Goal: Contribute content: Contribute content

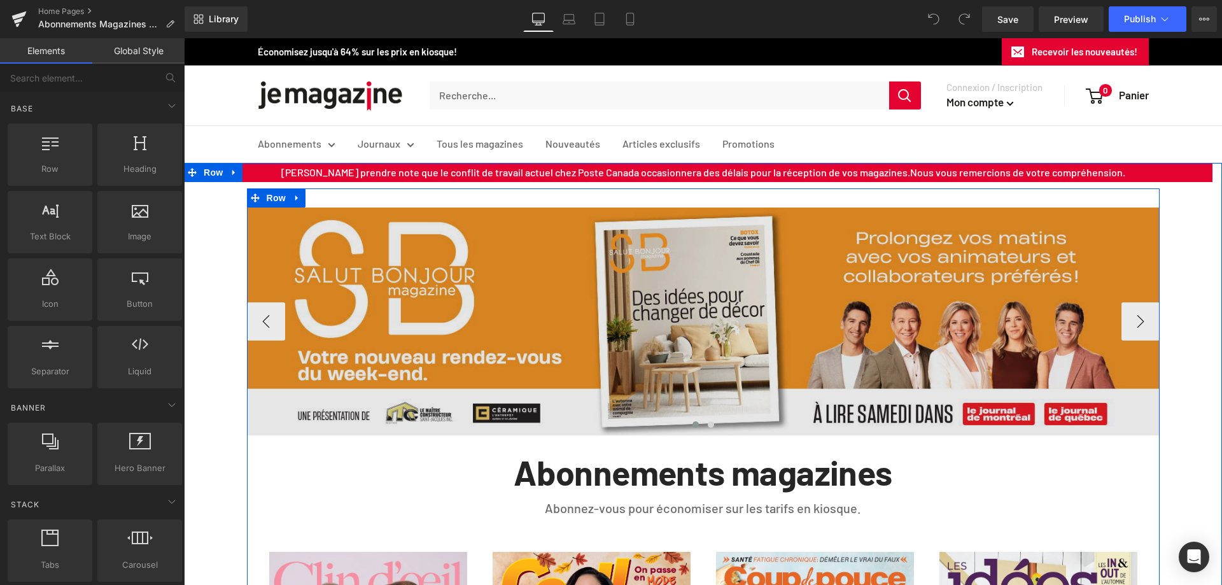
click at [675, 232] on img at bounding box center [703, 322] width 913 height 229
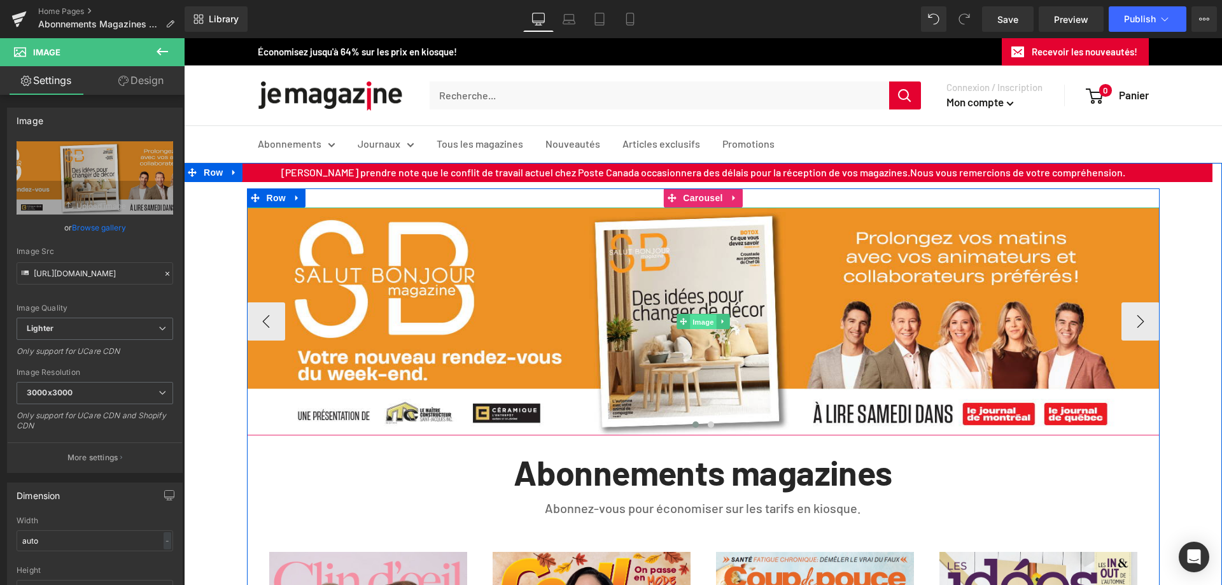
click at [691, 323] on span "Image" at bounding box center [703, 322] width 27 height 15
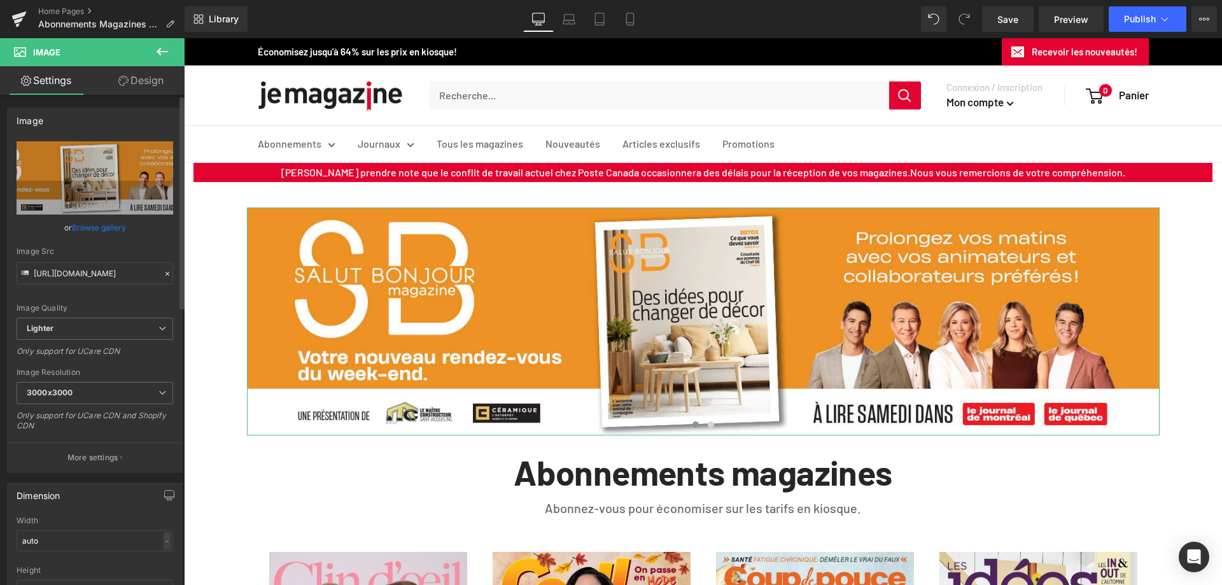
click at [99, 228] on link "Browse gallery" at bounding box center [99, 227] width 54 height 22
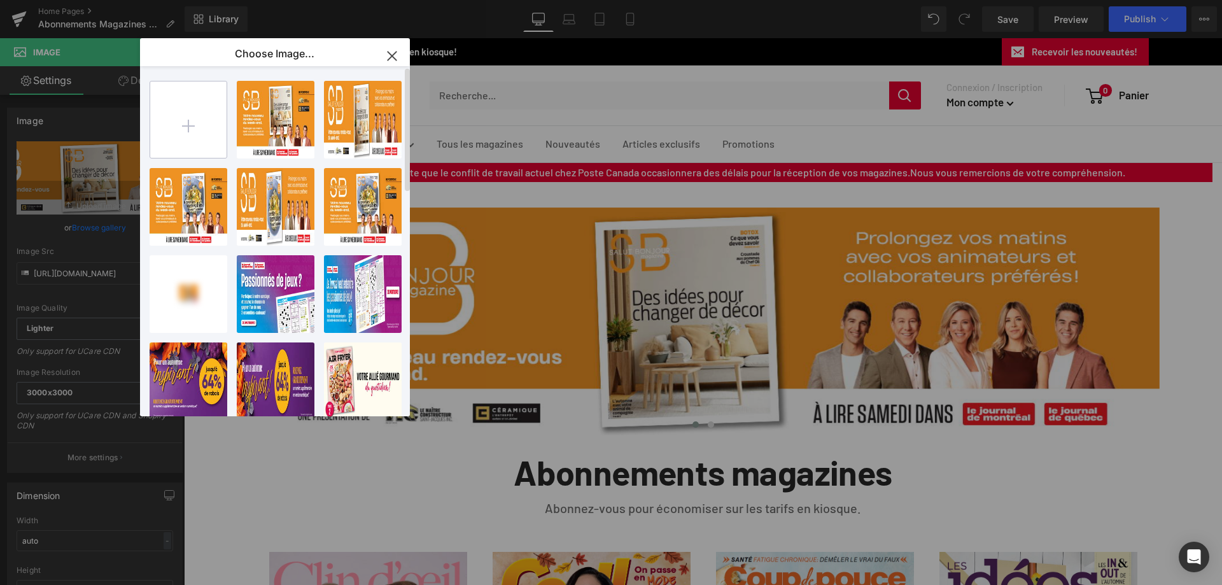
click at [192, 122] on input "file" at bounding box center [188, 119] width 76 height 76
type input "C:\fakepath\Q25145_JDX_Campagne-SB-Magazine_1600X400_FINAL.jpg"
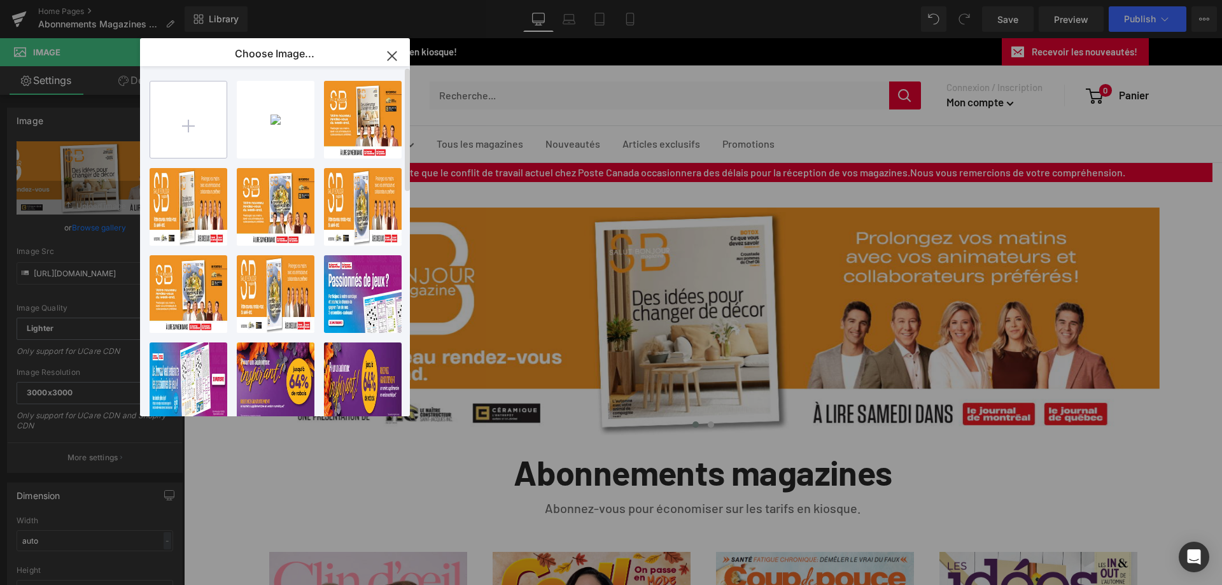
click at [194, 123] on input "file" at bounding box center [188, 119] width 76 height 76
type input "C:\fakepath\Q25145_JDX_Campagne-SB-Magazine_735X400_FINAL.jpg"
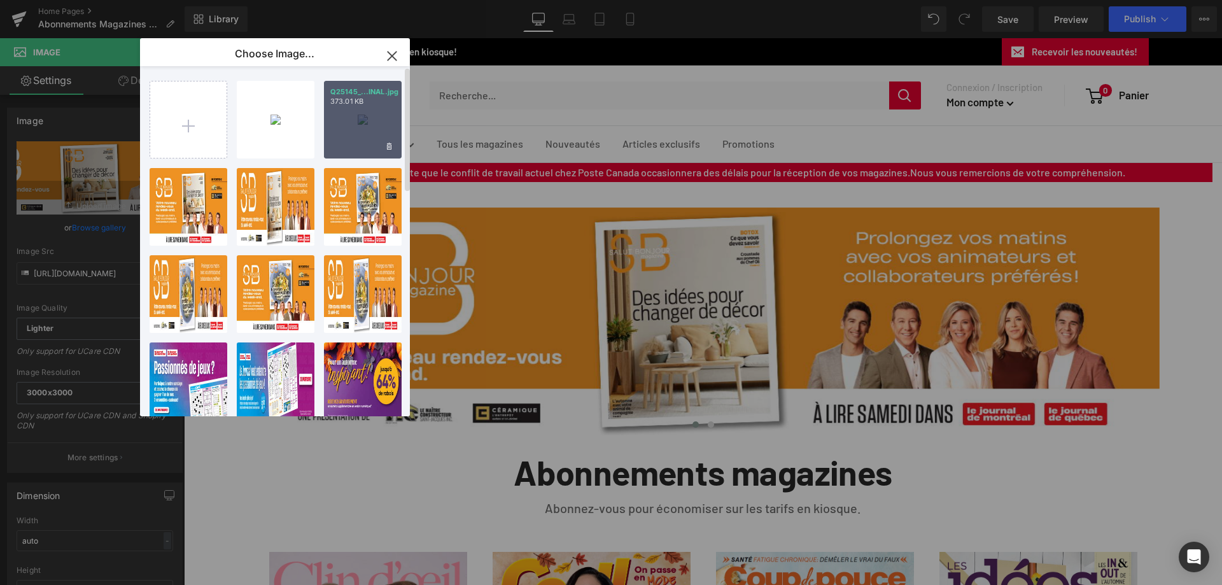
click at [362, 127] on div "Q25145_...INAL.jpg 373.01 KB" at bounding box center [363, 120] width 78 height 78
type input "[URL][DOMAIN_NAME]"
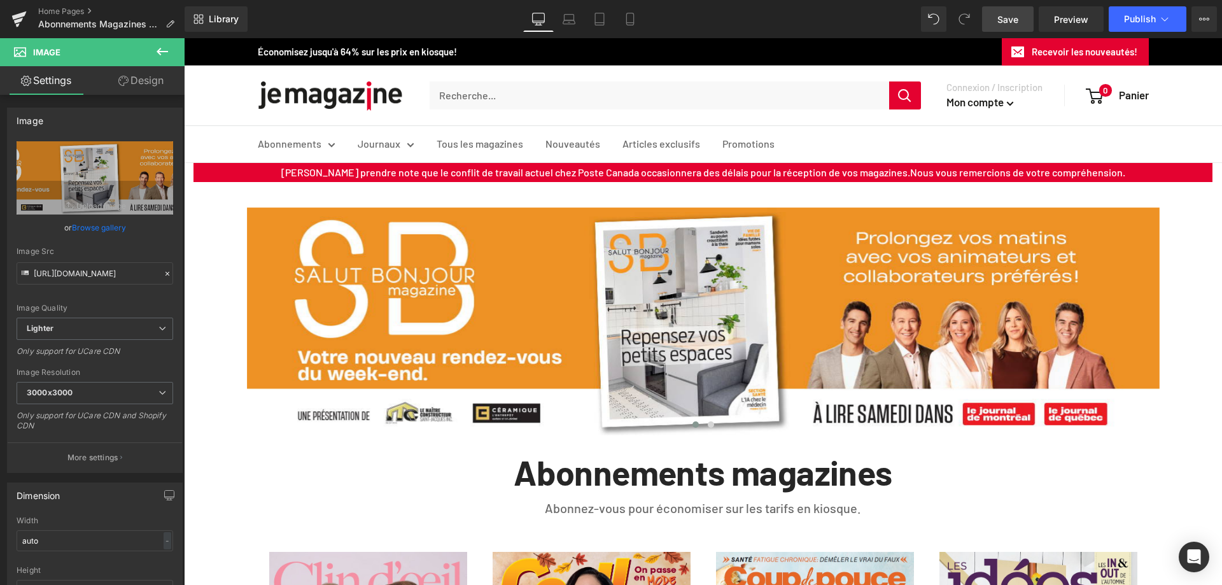
click at [1005, 17] on span "Save" at bounding box center [1008, 19] width 21 height 13
click at [572, 17] on icon at bounding box center [569, 19] width 13 height 13
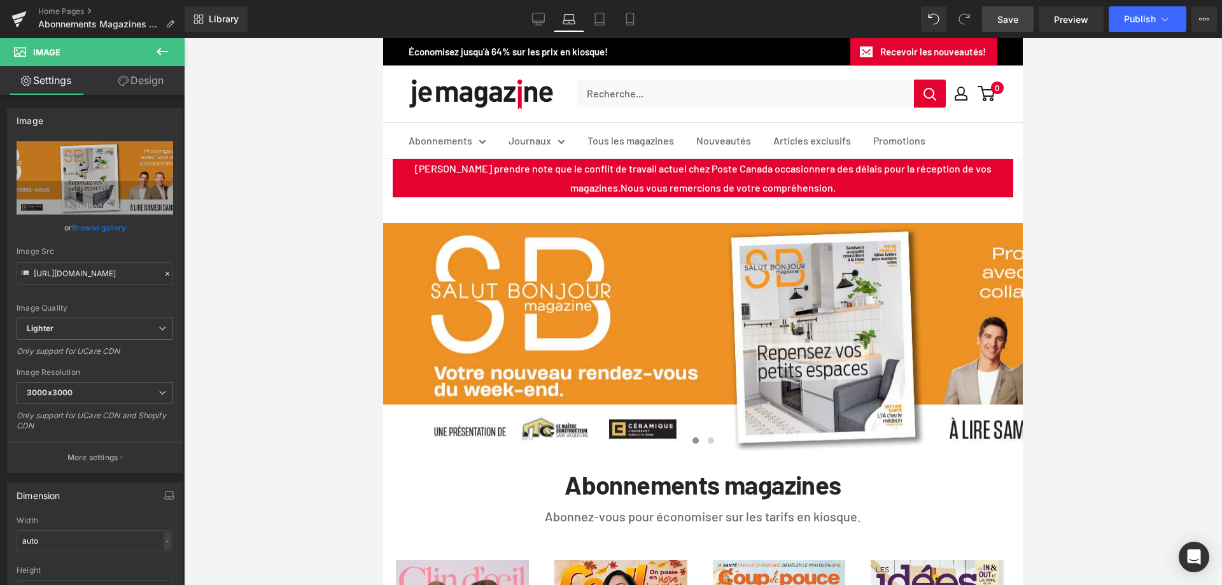
scroll to position [1, 0]
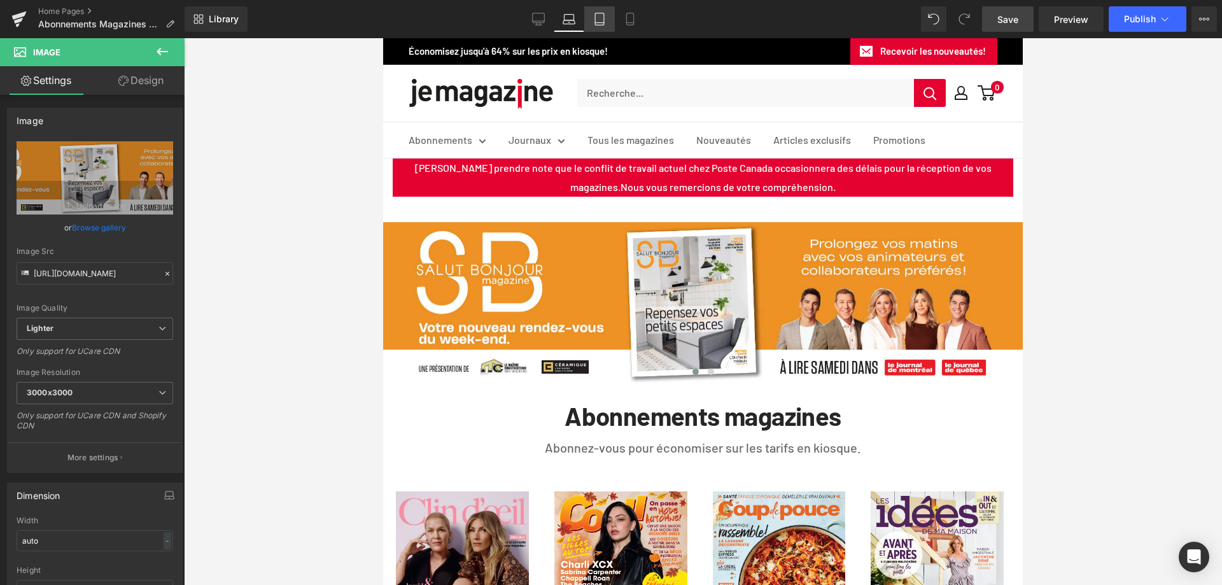
click at [595, 19] on icon at bounding box center [599, 19] width 13 height 13
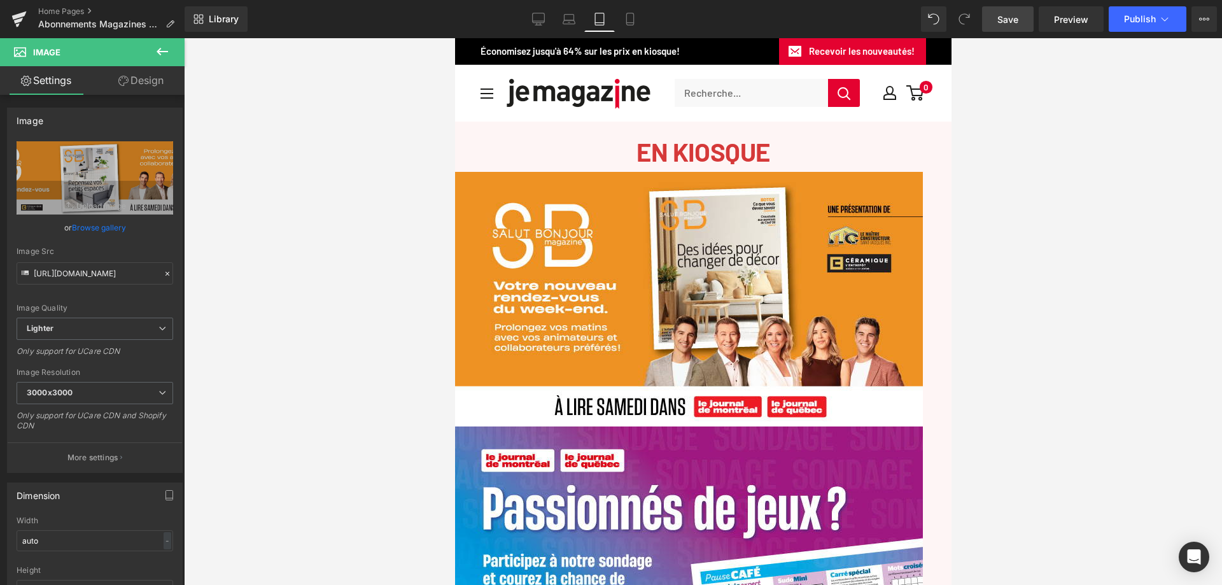
scroll to position [0, 0]
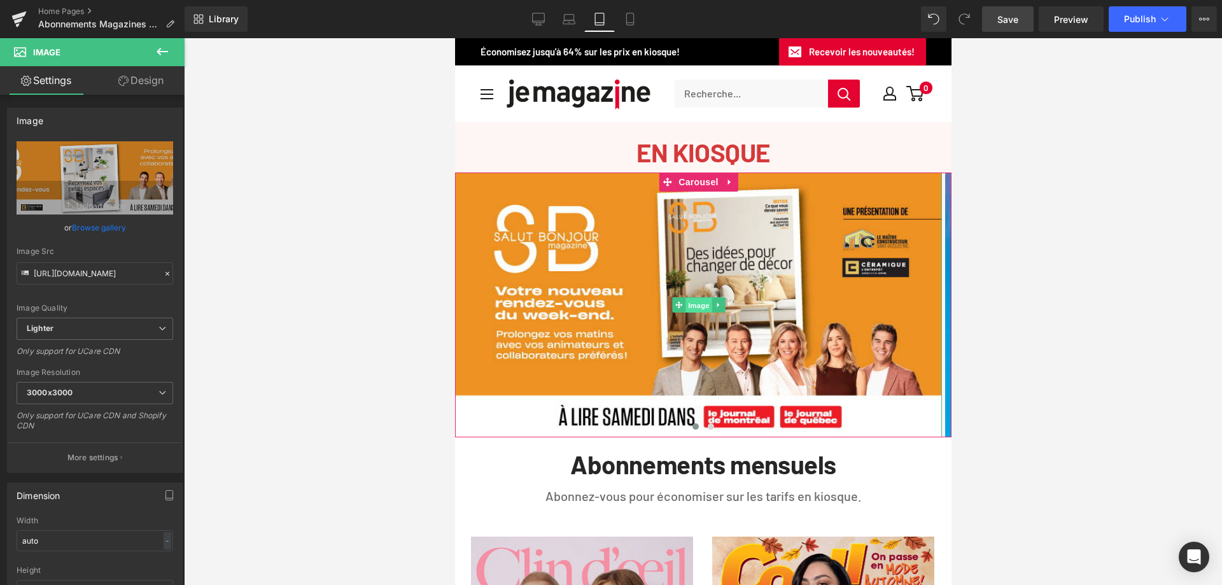
click at [697, 306] on span "Image" at bounding box center [698, 305] width 27 height 15
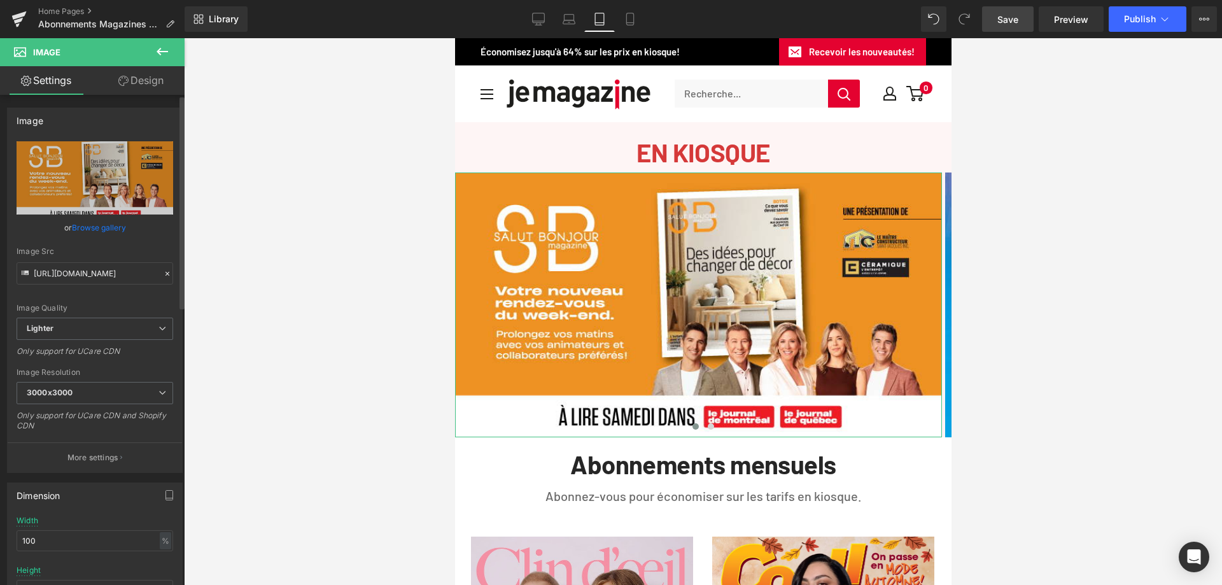
click at [94, 225] on link "Browse gallery" at bounding box center [99, 227] width 54 height 22
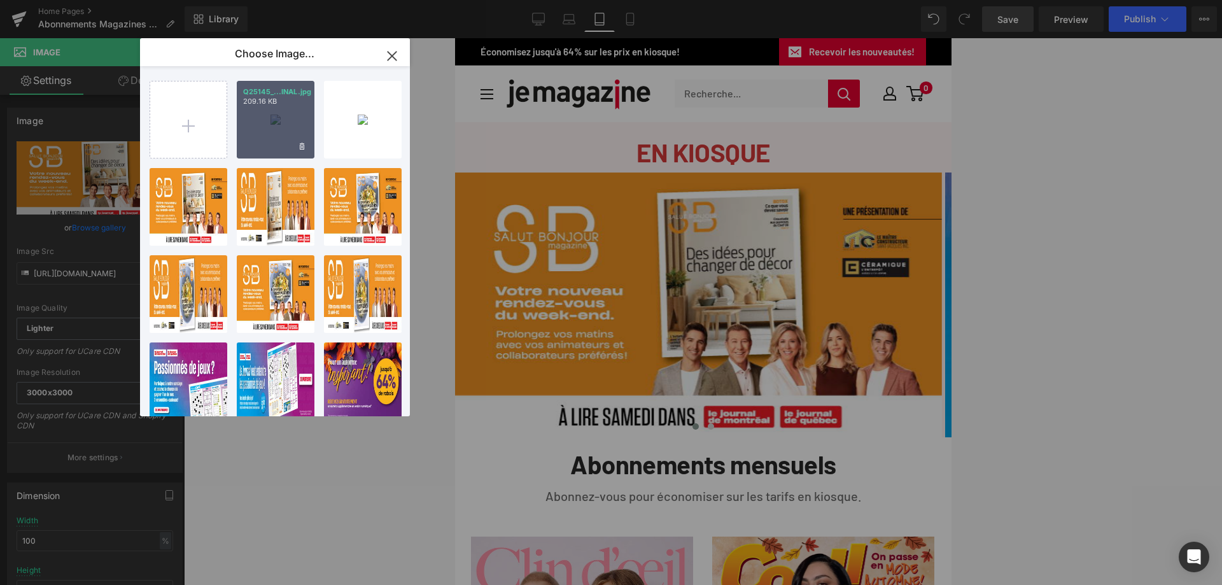
click at [260, 132] on div "Q25145_...INAL.jpg 209.16 KB" at bounding box center [276, 120] width 78 height 78
type input "[URL][DOMAIN_NAME]"
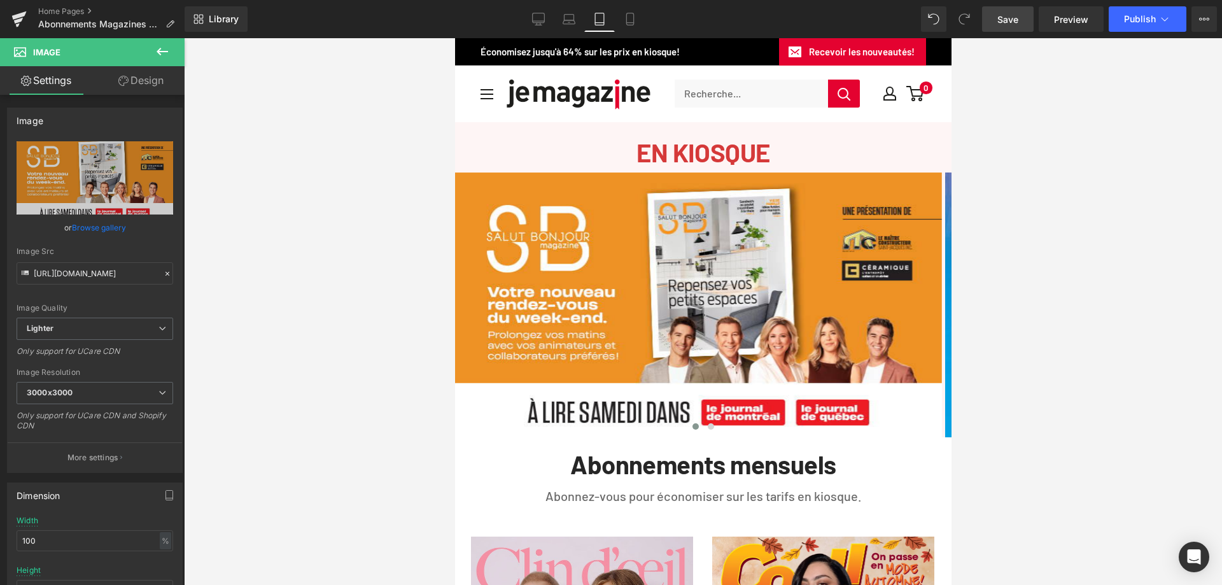
click at [1019, 21] on span "Save" at bounding box center [1008, 19] width 21 height 13
click at [616, 20] on icon at bounding box center [616, 19] width 13 height 13
type input "auto"
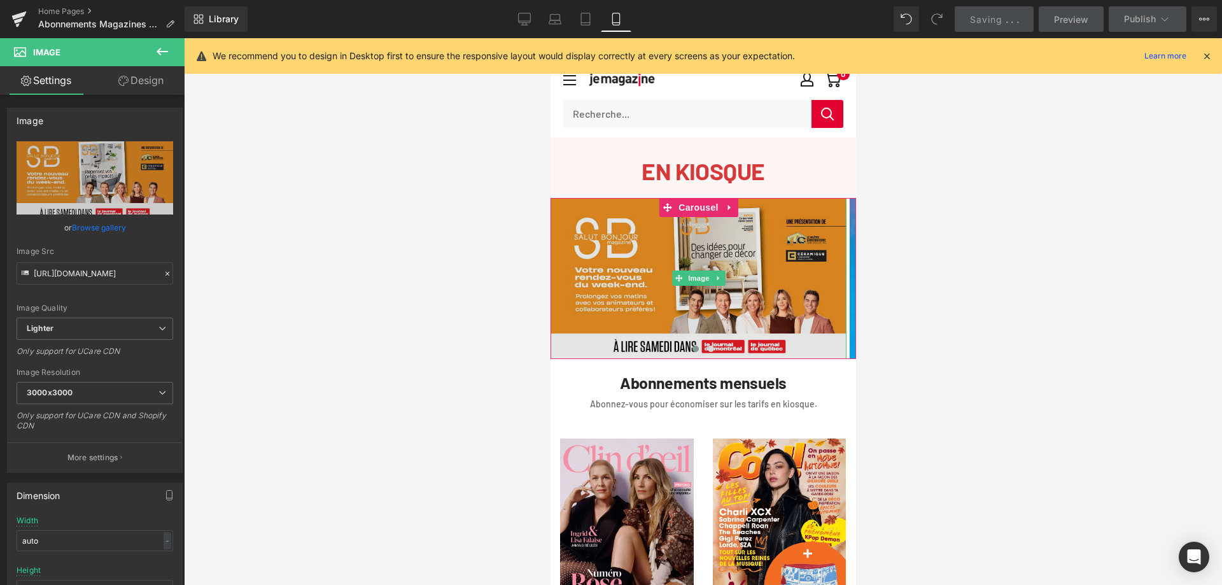
click at [695, 278] on span "Image" at bounding box center [698, 278] width 27 height 15
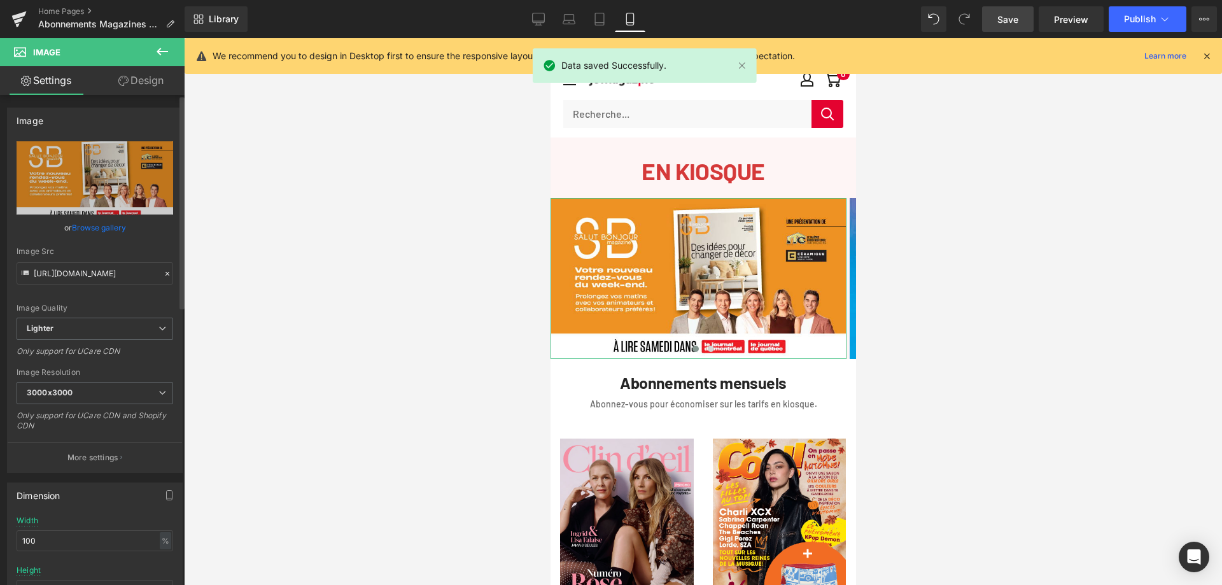
click at [93, 225] on link "Browse gallery" at bounding box center [99, 227] width 54 height 22
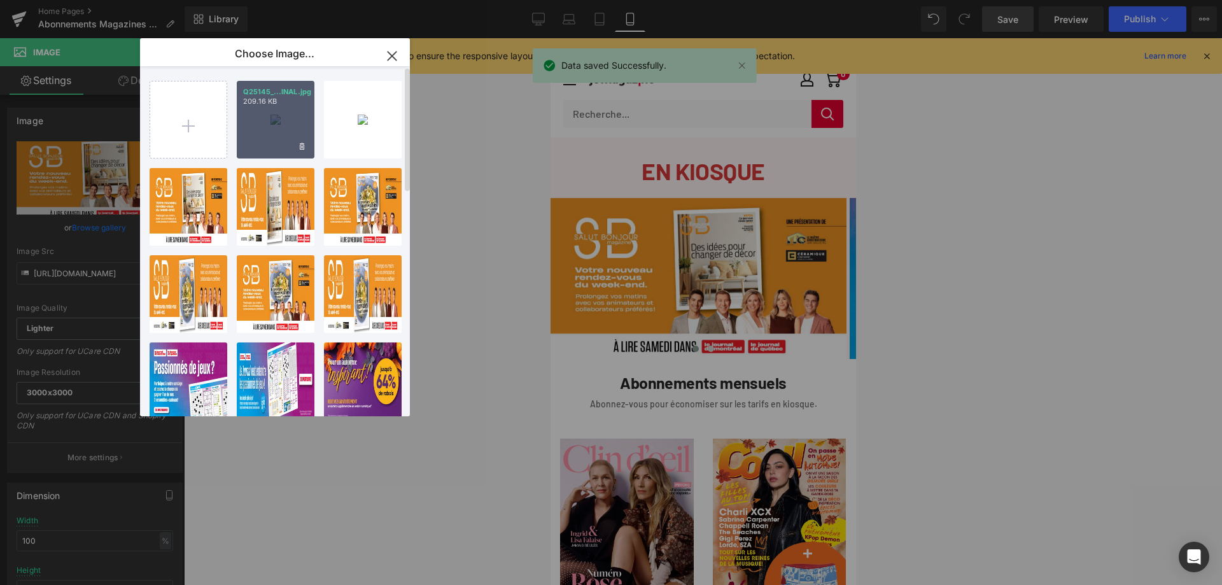
click at [273, 118] on div "Q25145_...INAL.jpg 209.16 KB" at bounding box center [276, 120] width 78 height 78
type input "[URL][DOMAIN_NAME]"
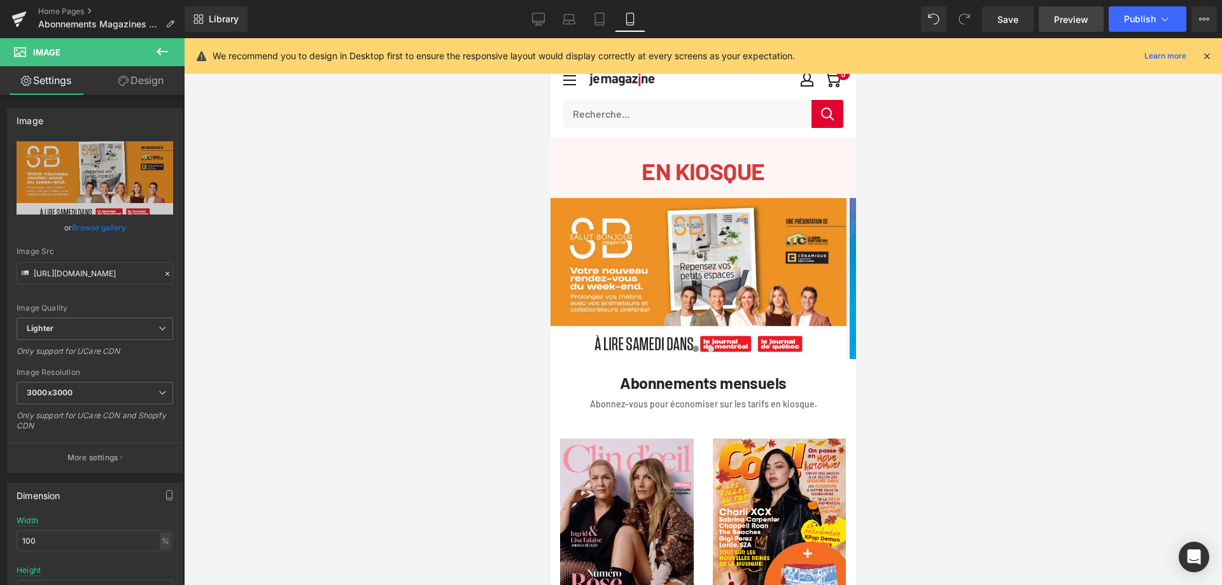
drag, startPoint x: 1018, startPoint y: 18, endPoint x: 1053, endPoint y: 16, distance: 35.1
click at [1017, 18] on span "Save" at bounding box center [1008, 19] width 21 height 13
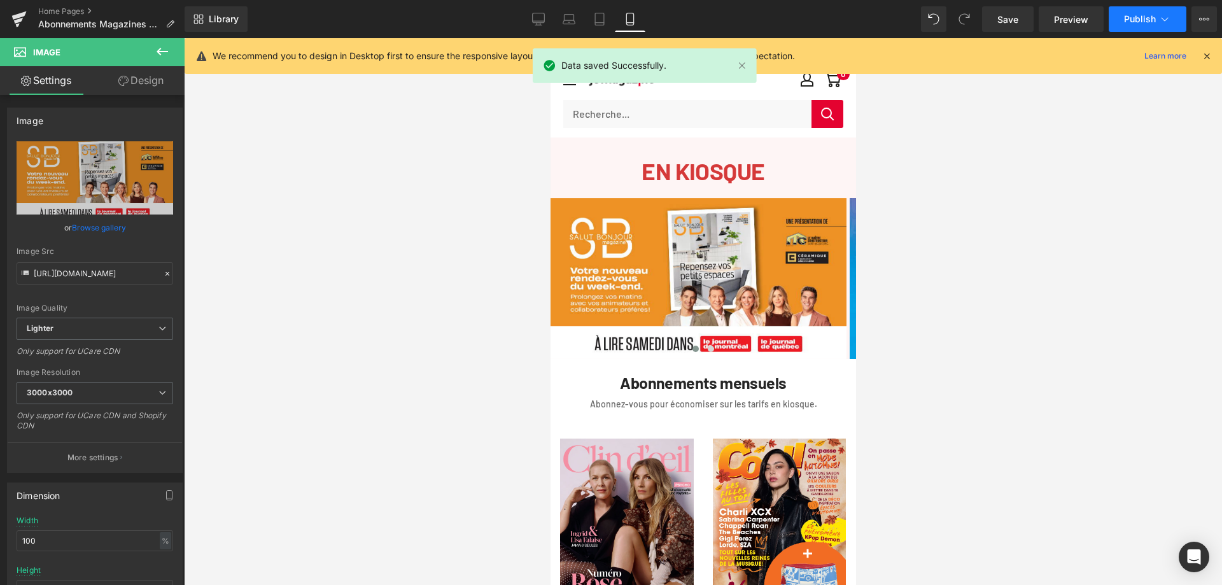
click at [1139, 18] on span "Publish" at bounding box center [1140, 19] width 32 height 10
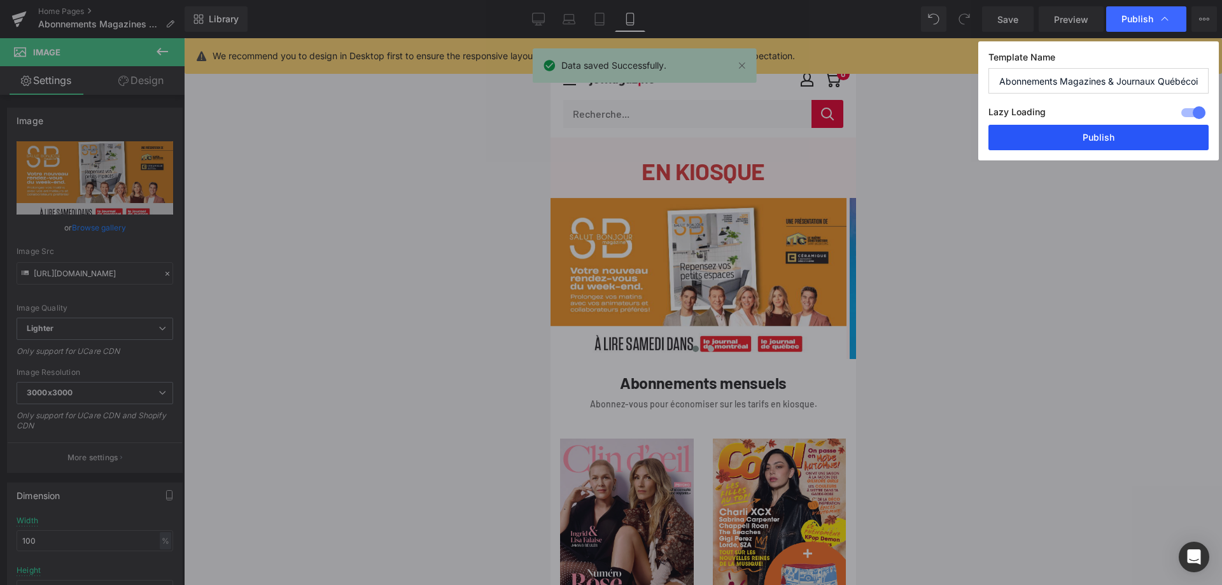
click at [1127, 136] on button "Publish" at bounding box center [1099, 137] width 220 height 25
